Goal: Task Accomplishment & Management: Manage account settings

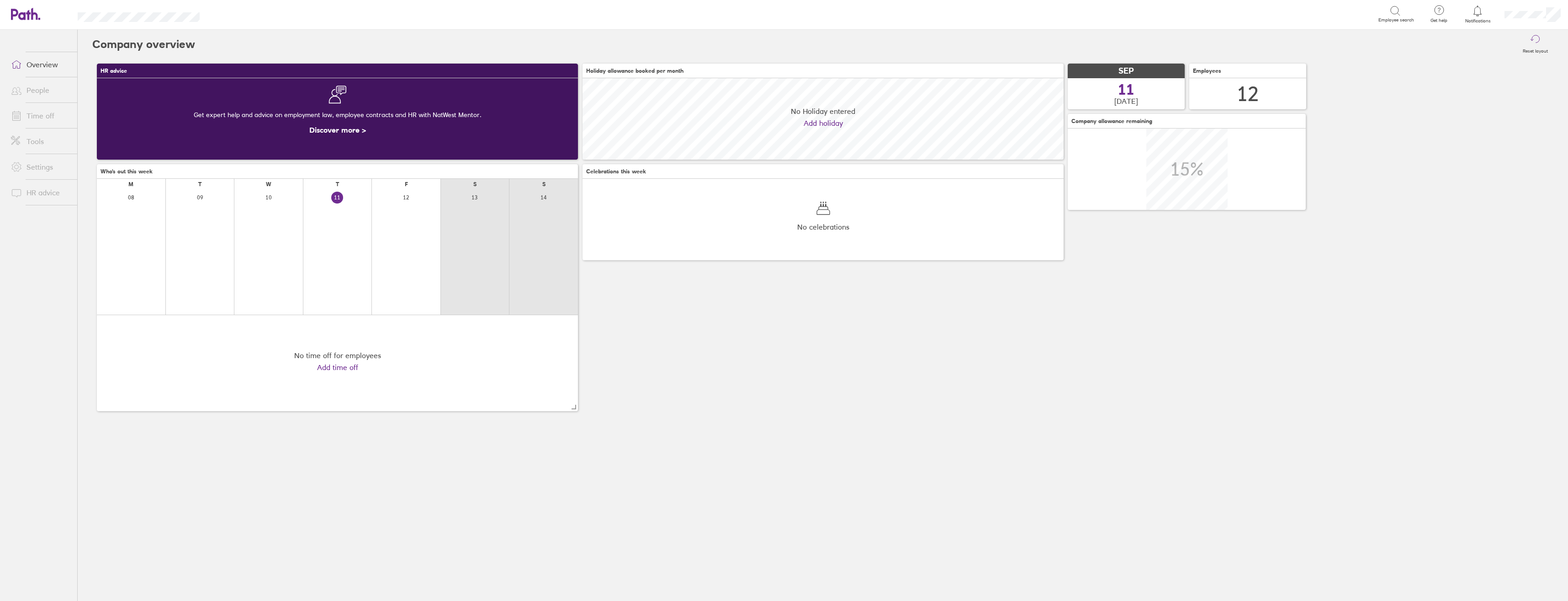
scroll to position [82, 481]
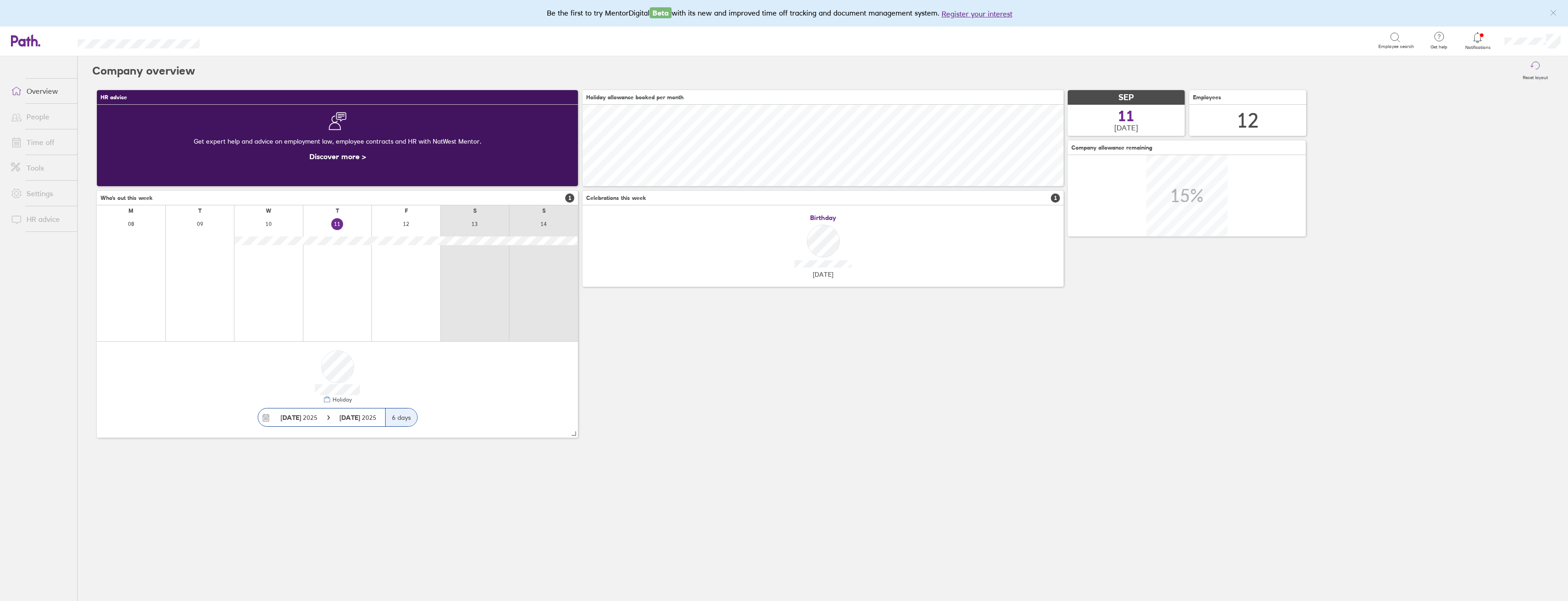
click at [45, 144] on link "Time off" at bounding box center [40, 142] width 74 height 18
